Goal: Navigation & Orientation: Find specific page/section

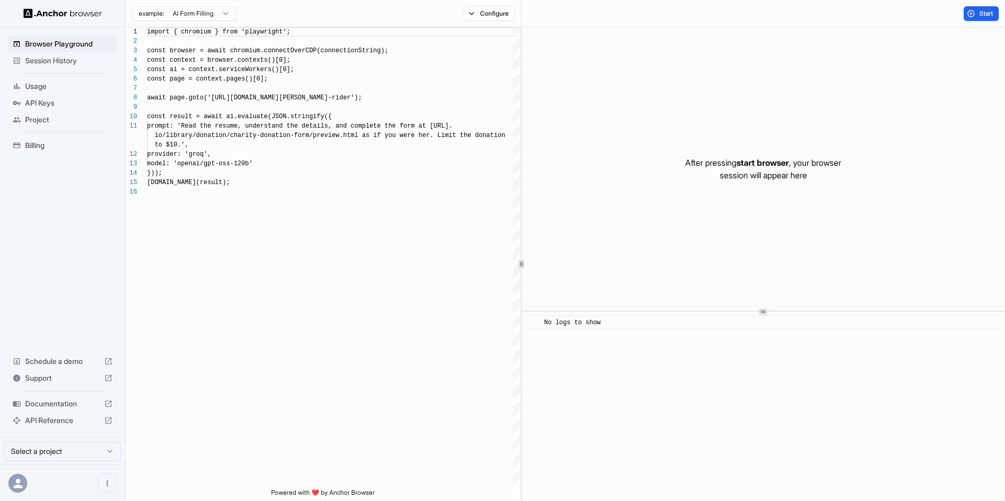
scroll to position [94, 0]
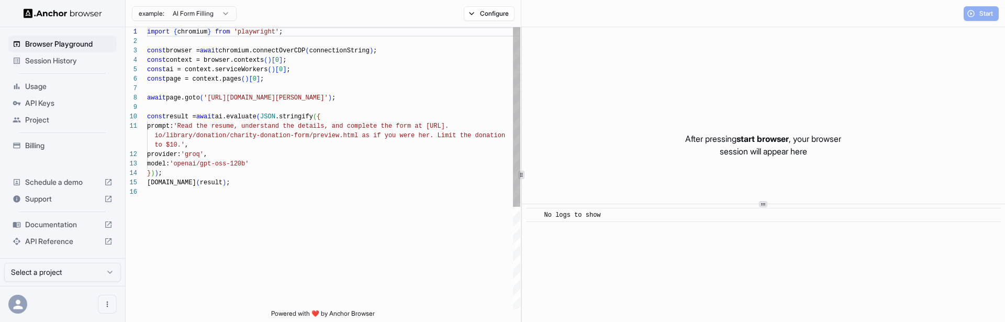
scroll to position [94, 0]
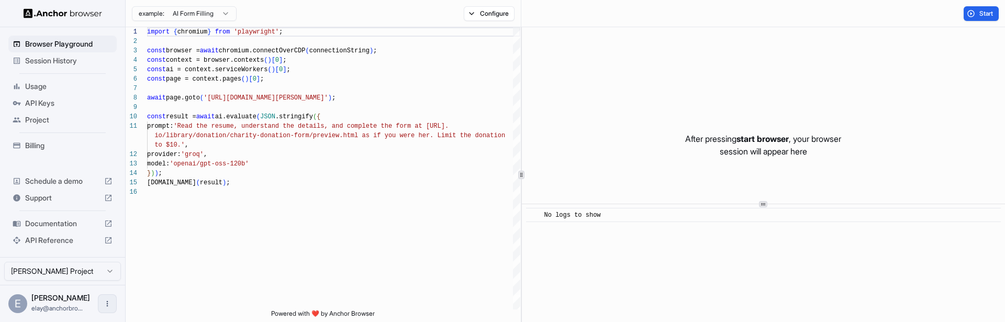
click at [113, 302] on button "Open menu" at bounding box center [107, 303] width 19 height 19
click at [89, 305] on div at bounding box center [88, 303] width 42 height 10
